Goal: Information Seeking & Learning: Understand process/instructions

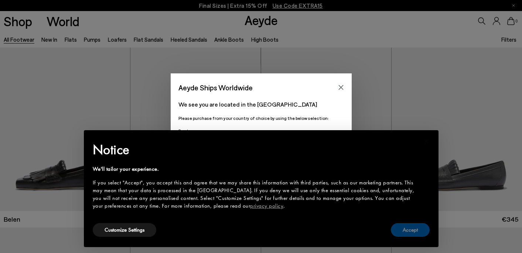
click at [405, 232] on button "Accept" at bounding box center [410, 230] width 39 height 14
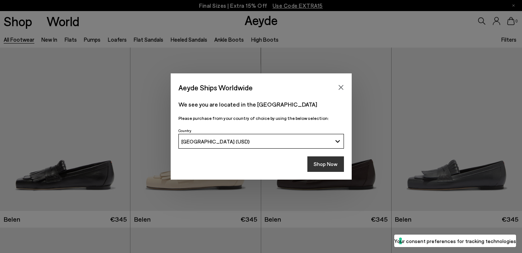
click at [320, 166] on button "Shop Now" at bounding box center [325, 165] width 37 height 16
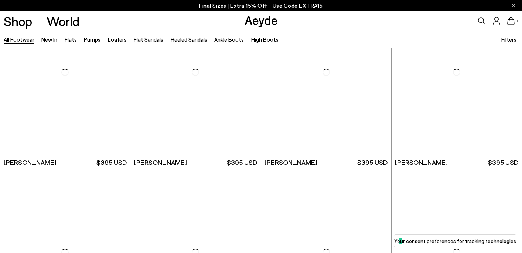
scroll to position [2219, 0]
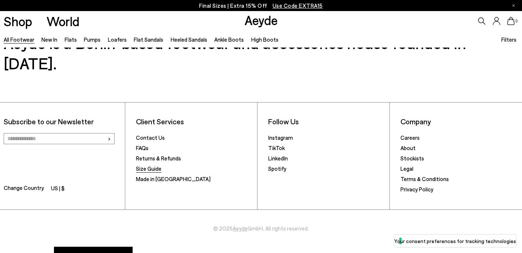
click at [156, 165] on link "Size Guide" at bounding box center [148, 168] width 25 height 7
